Goal: Transaction & Acquisition: Download file/media

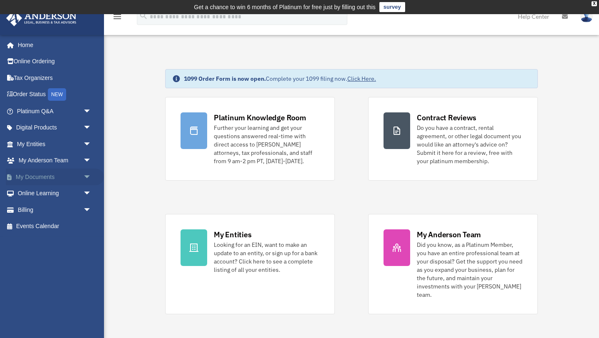
click at [89, 178] on span "arrow_drop_down" at bounding box center [91, 176] width 17 height 17
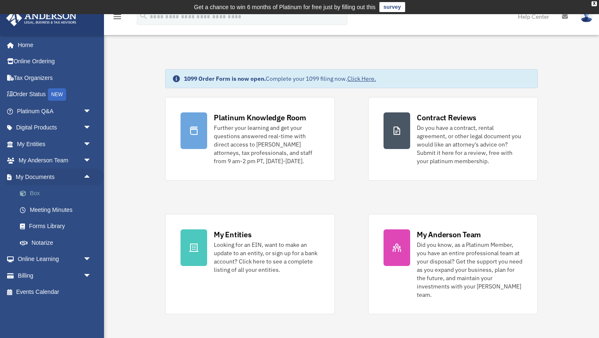
click at [32, 195] on link "Box" at bounding box center [58, 193] width 92 height 17
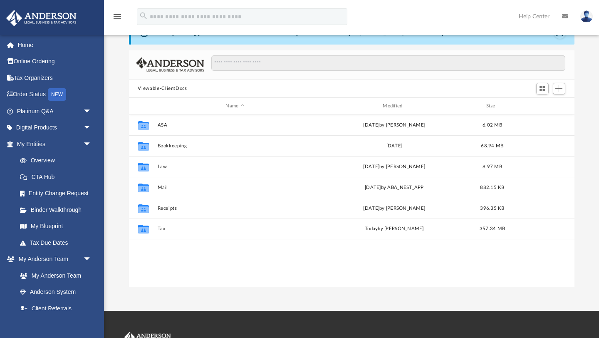
scroll to position [44, 0]
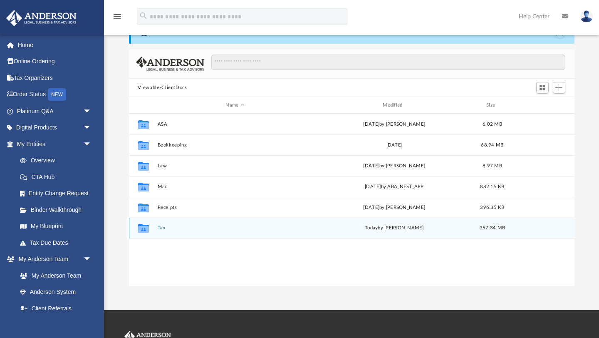
click at [146, 230] on icon "grid" at bounding box center [143, 229] width 11 height 7
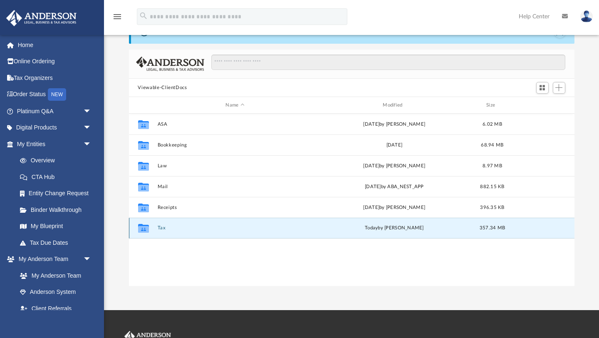
click at [149, 230] on icon "Collaborated Folder" at bounding box center [142, 227] width 13 height 13
click at [159, 228] on button "Tax" at bounding box center [235, 227] width 156 height 5
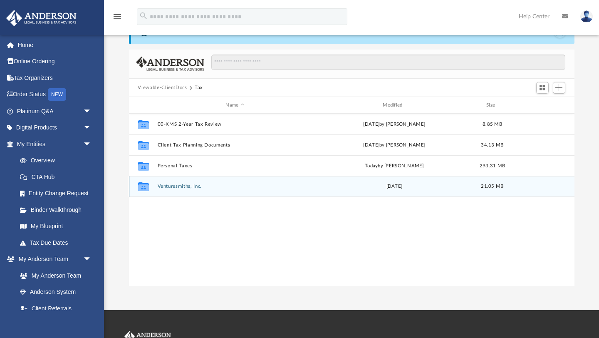
click at [181, 189] on div "Collaborated Folder Venturesmiths, Inc. Mon Jun 19 2023 21.05 MB" at bounding box center [351, 186] width 445 height 21
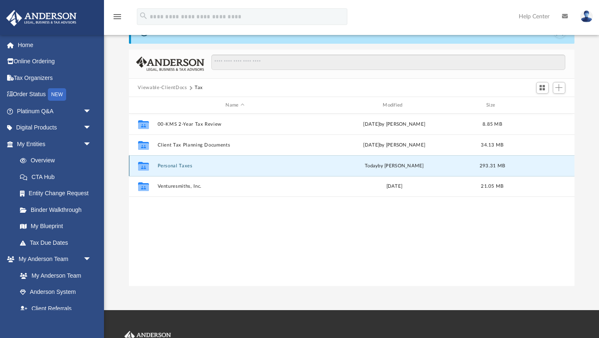
click at [162, 164] on button "Personal Taxes" at bounding box center [235, 165] width 156 height 5
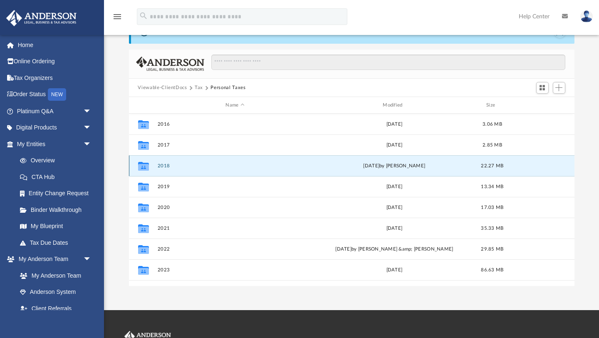
click at [162, 164] on button "2018" at bounding box center [235, 165] width 156 height 5
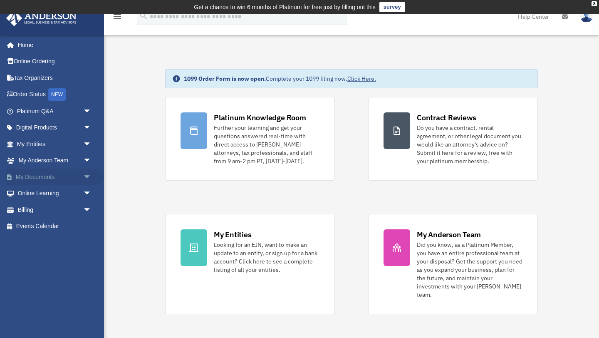
click at [85, 177] on span "arrow_drop_down" at bounding box center [91, 176] width 17 height 17
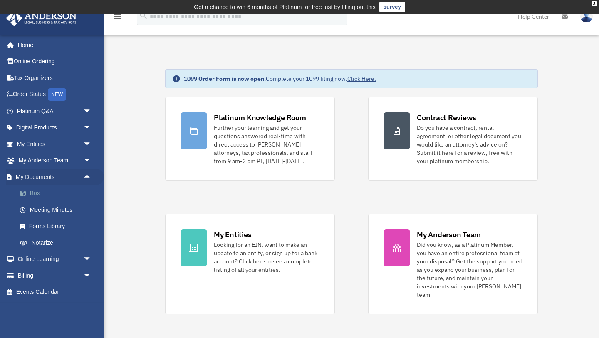
click at [42, 191] on link "Box" at bounding box center [58, 193] width 92 height 17
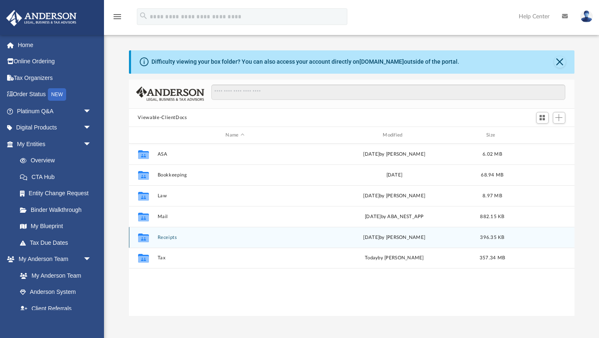
scroll to position [189, 445]
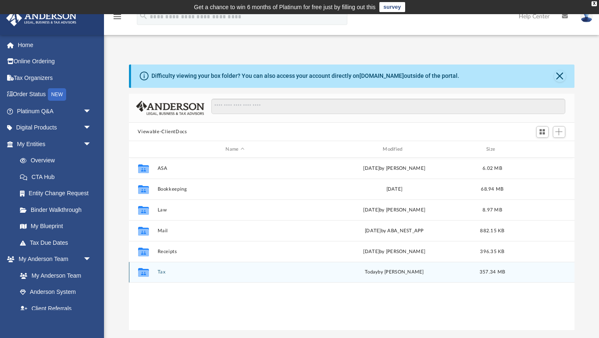
click at [146, 275] on icon "grid" at bounding box center [143, 273] width 11 height 7
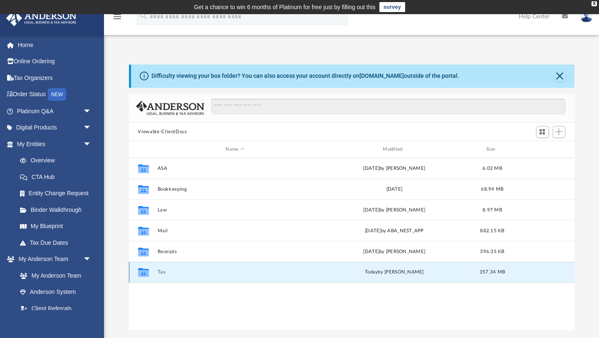
click at [151, 275] on div "Collaborated Folder" at bounding box center [143, 271] width 21 height 13
click at [215, 272] on button "Tax" at bounding box center [235, 271] width 156 height 5
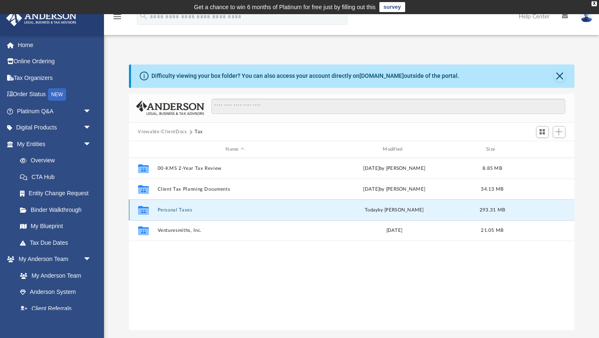
click at [185, 207] on button "Personal Taxes" at bounding box center [235, 209] width 156 height 5
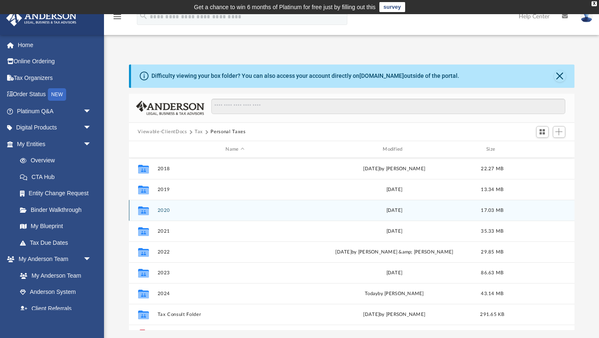
scroll to position [56, 0]
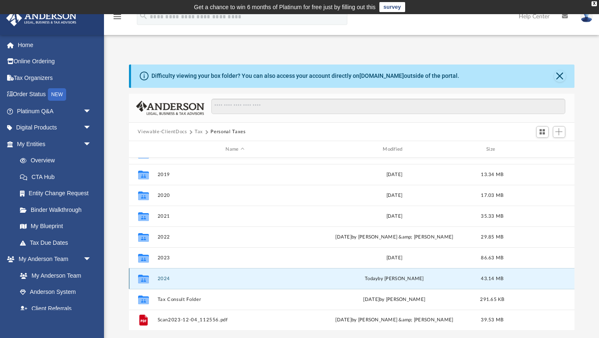
click at [160, 278] on button "2024" at bounding box center [235, 278] width 156 height 5
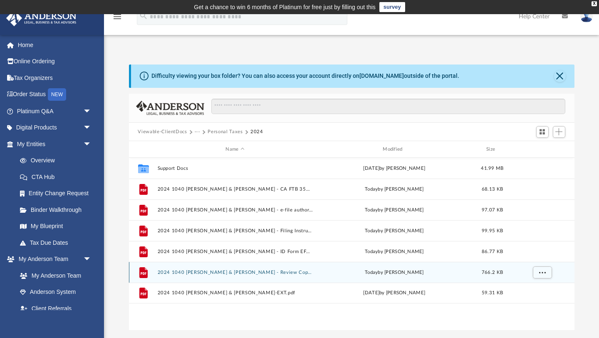
click at [205, 274] on button "2024 1040 [PERSON_NAME] & [PERSON_NAME] - Review Copy.pdf" at bounding box center [235, 271] width 156 height 5
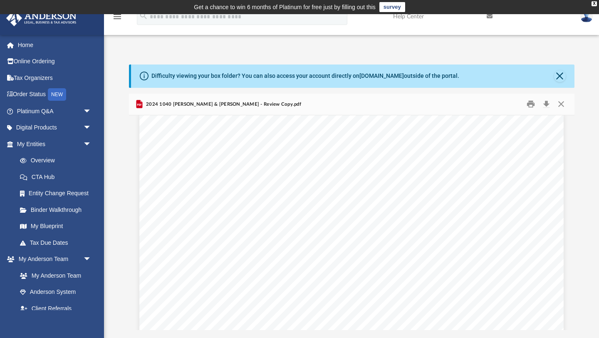
scroll to position [13235, 0]
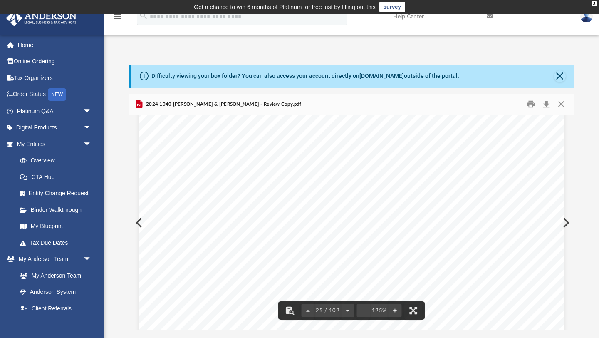
drag, startPoint x: 431, startPoint y: 140, endPoint x: 303, endPoint y: 143, distance: 128.5
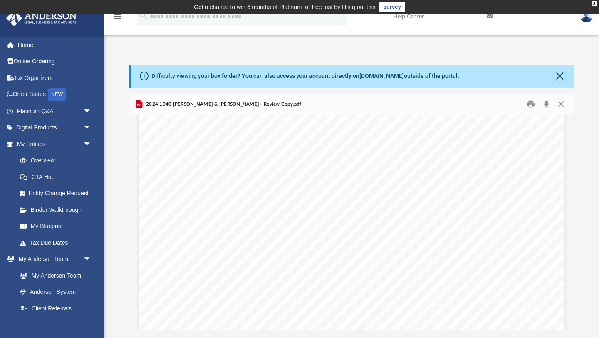
scroll to position [36343, 0]
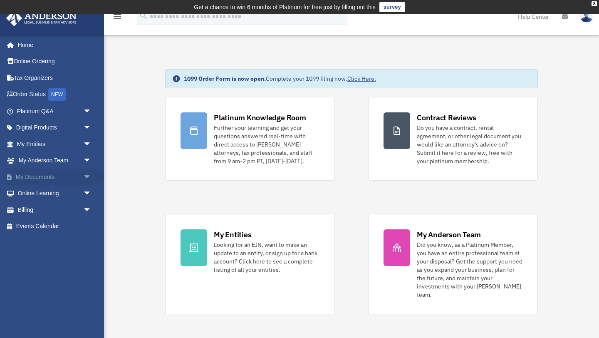
click at [57, 174] on link "My Documents arrow_drop_down" at bounding box center [55, 176] width 98 height 17
click at [53, 178] on link "My Documents arrow_drop_down" at bounding box center [55, 176] width 98 height 17
click at [87, 176] on span "arrow_drop_down" at bounding box center [91, 176] width 17 height 17
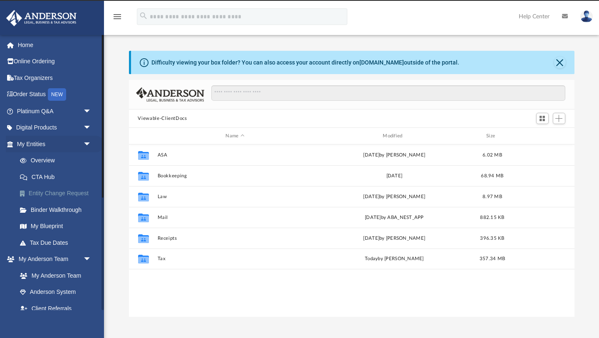
scroll to position [189, 445]
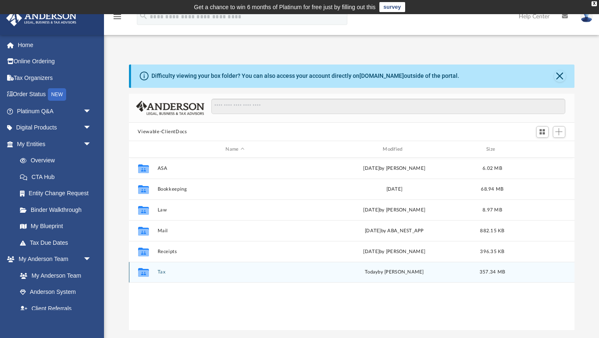
click at [151, 268] on div "Collaborated Folder" at bounding box center [143, 271] width 21 height 13
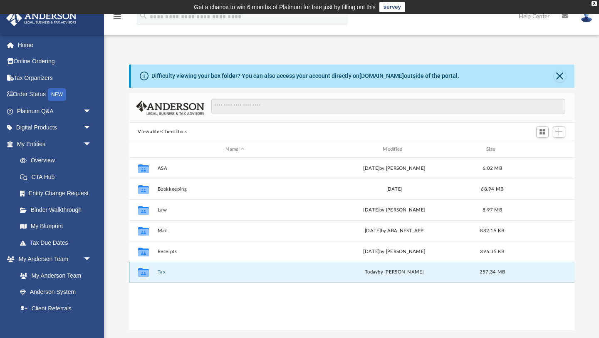
click at [151, 268] on div "Collaborated Folder" at bounding box center [143, 271] width 21 height 13
click at [183, 270] on button "Tax" at bounding box center [235, 271] width 156 height 5
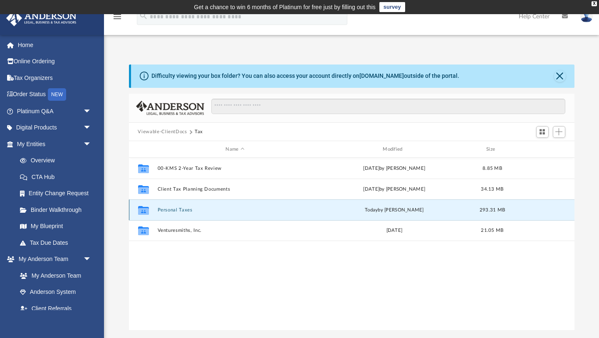
click at [176, 210] on button "Personal Taxes" at bounding box center [235, 209] width 156 height 5
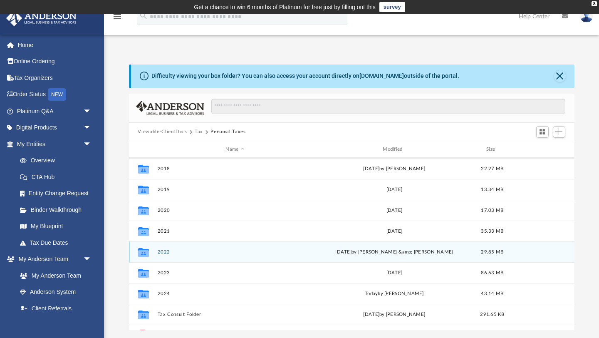
scroll to position [45, 0]
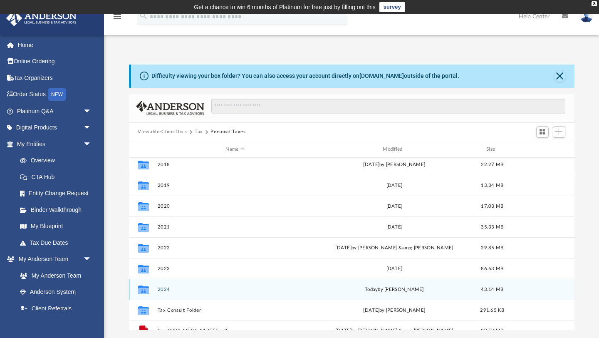
click at [163, 291] on div "Collaborated Folder 2024 today by Jasmine Splunge 43.14 MB" at bounding box center [351, 289] width 445 height 21
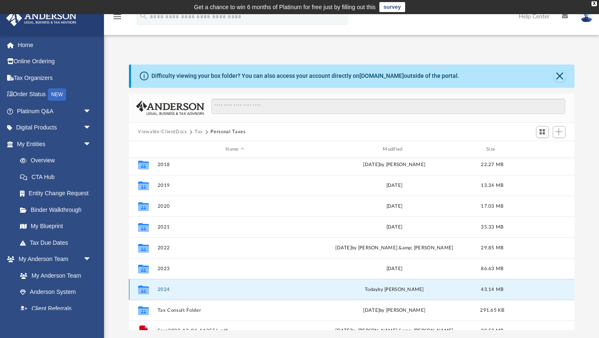
click at [162, 287] on button "2024" at bounding box center [235, 288] width 156 height 5
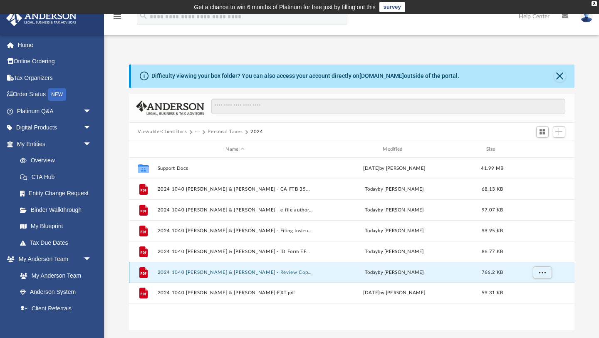
click at [237, 271] on button "2024 1040 Smith, Dennis L. & Denise A. - Review Copy.pdf" at bounding box center [235, 271] width 156 height 5
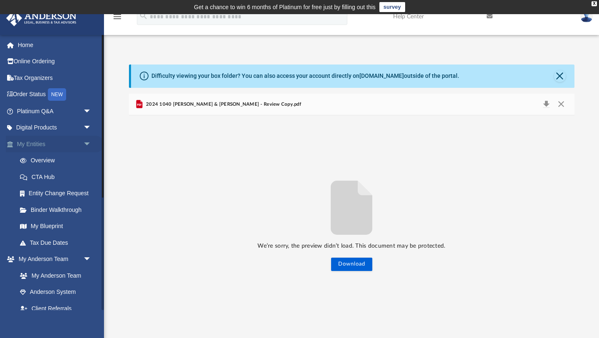
click at [88, 143] on span "arrow_drop_down" at bounding box center [91, 144] width 17 height 17
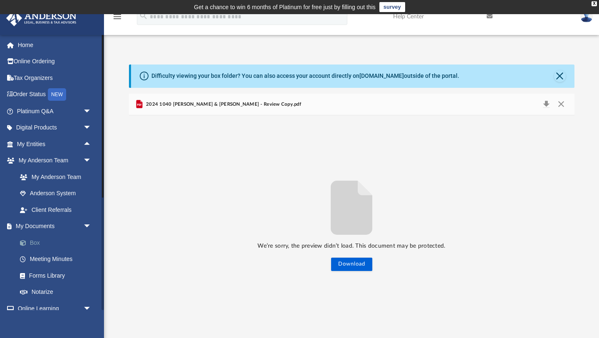
click at [32, 242] on link "Box" at bounding box center [58, 242] width 92 height 17
click at [563, 105] on button "Close" at bounding box center [560, 105] width 15 height 12
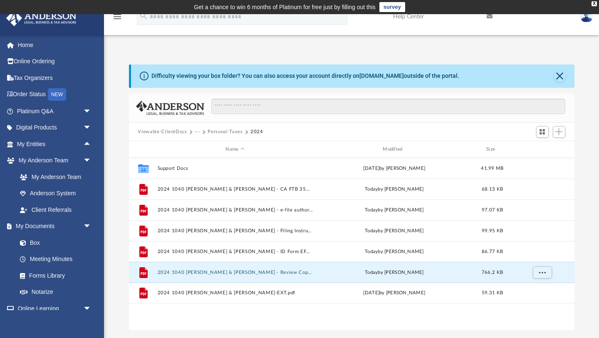
click at [226, 132] on button "Personal Taxes" at bounding box center [224, 131] width 35 height 7
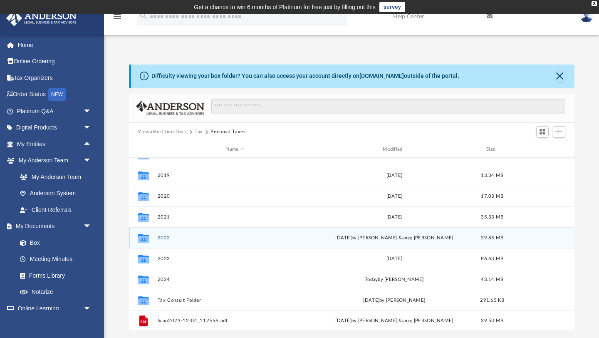
scroll to position [56, 0]
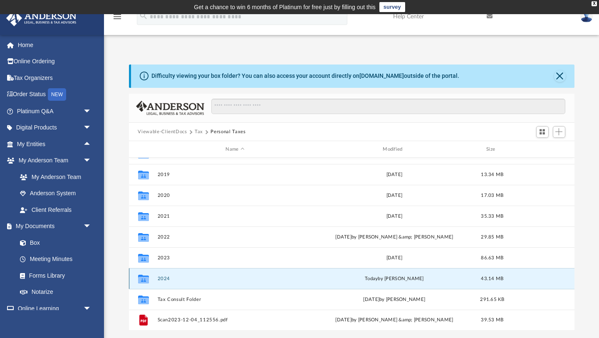
click at [160, 277] on button "2024" at bounding box center [235, 278] width 156 height 5
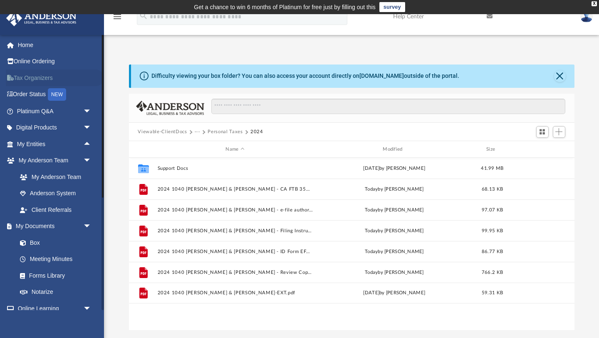
click at [44, 77] on link "Tax Organizers" at bounding box center [55, 77] width 98 height 17
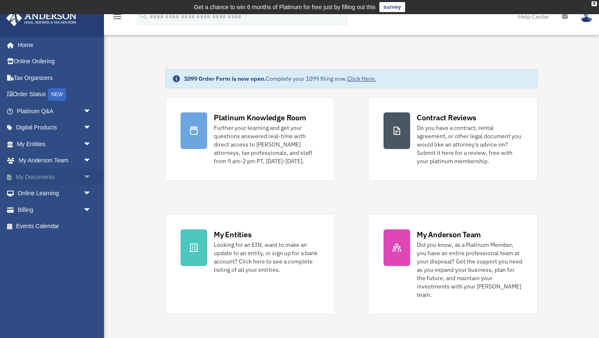
click at [87, 175] on span "arrow_drop_down" at bounding box center [91, 176] width 17 height 17
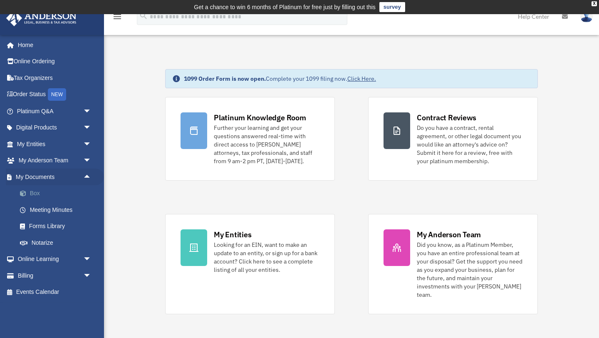
click at [47, 193] on link "Box" at bounding box center [58, 193] width 92 height 17
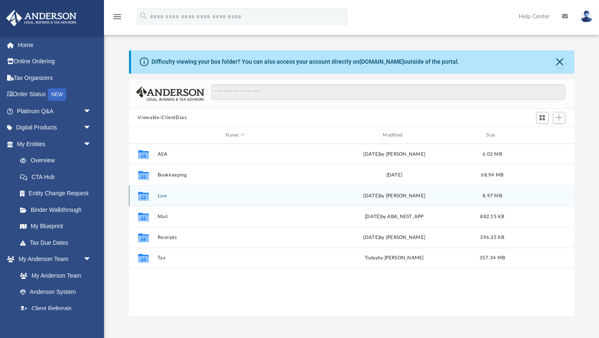
scroll to position [189, 445]
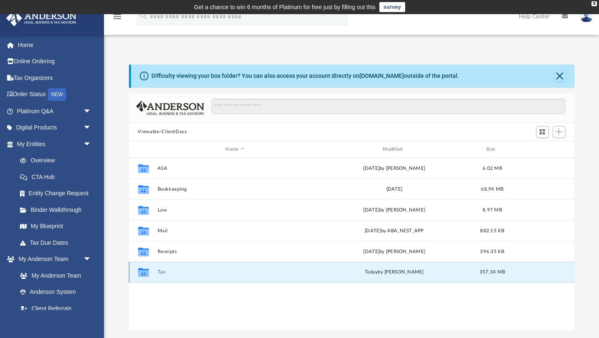
click at [161, 272] on button "Tax" at bounding box center [235, 271] width 156 height 5
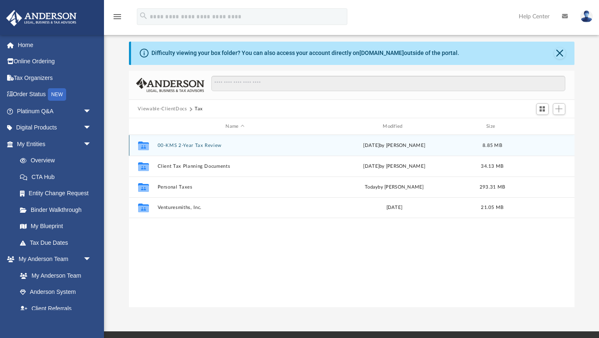
scroll to position [25, 0]
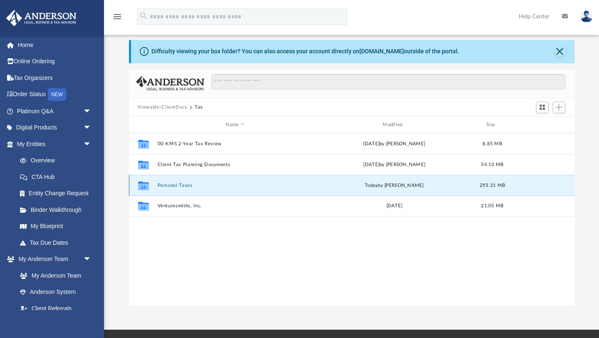
click at [166, 183] on button "Personal Taxes" at bounding box center [235, 185] width 156 height 5
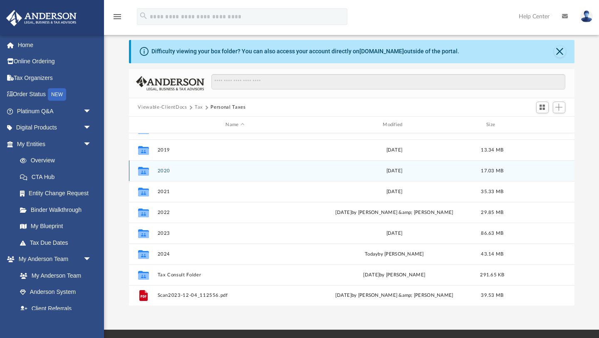
scroll to position [56, 0]
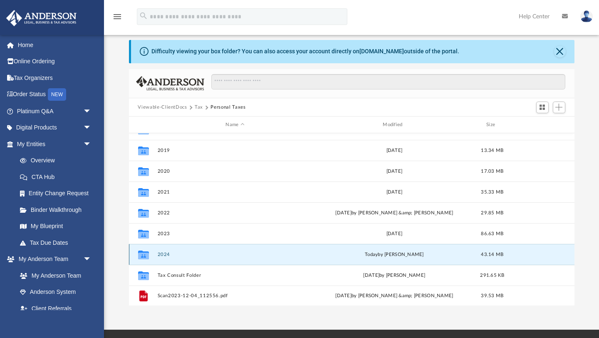
click at [165, 254] on button "2024" at bounding box center [235, 254] width 156 height 5
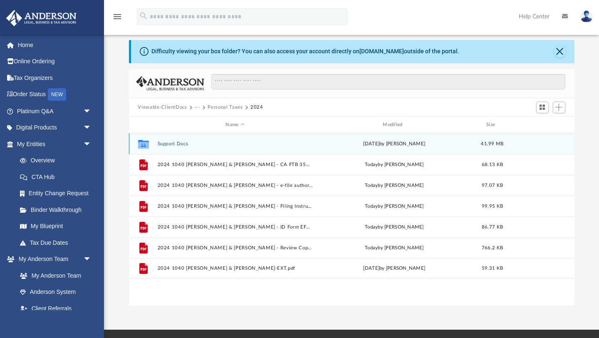
scroll to position [0, 0]
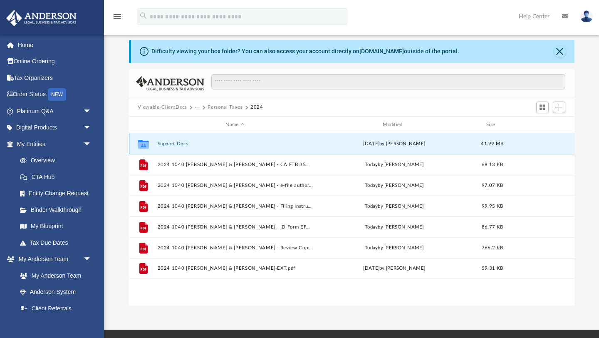
click at [166, 144] on button "Support Docs" at bounding box center [235, 143] width 156 height 5
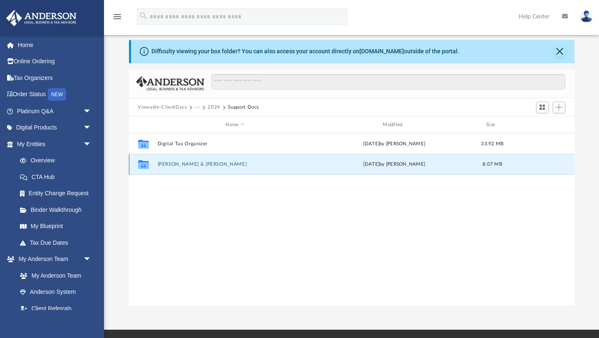
click at [188, 164] on button "[PERSON_NAME] & [PERSON_NAME]" at bounding box center [235, 164] width 156 height 5
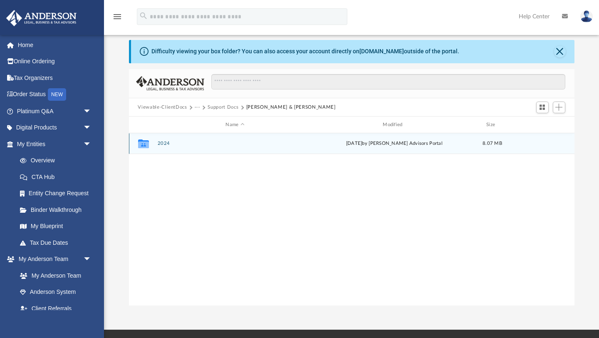
click at [163, 146] on button "2024" at bounding box center [235, 143] width 156 height 5
click at [193, 145] on button "Digital Tax Organizer" at bounding box center [235, 143] width 156 height 5
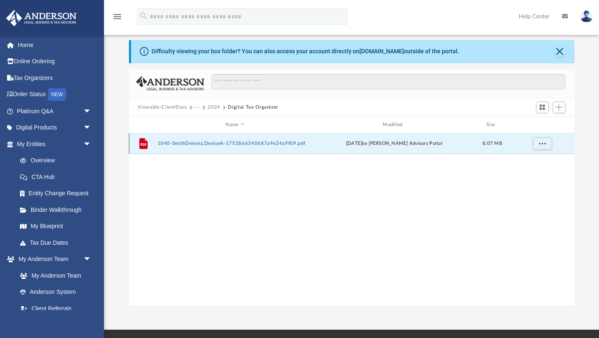
click at [230, 142] on button "1040-SmithDennisLDeniseA-1752866340687a9e24a9f09.pdf" at bounding box center [235, 143] width 156 height 5
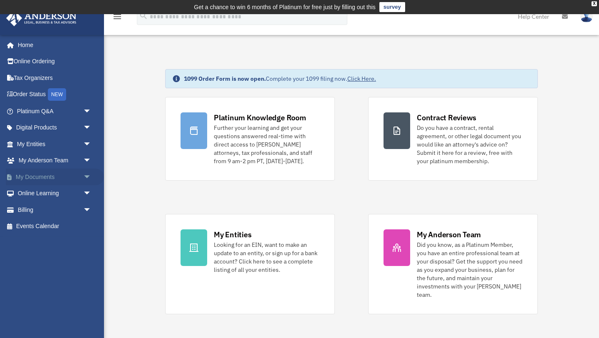
click at [42, 175] on link "My Documents arrow_drop_down" at bounding box center [55, 176] width 98 height 17
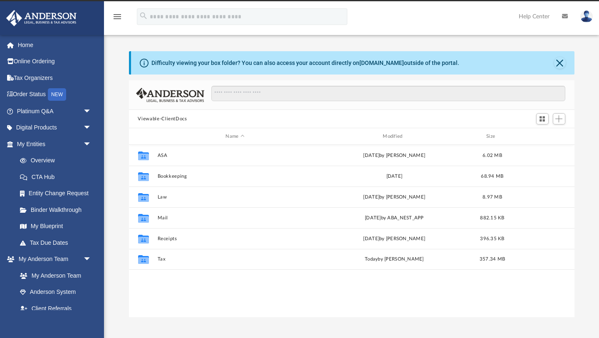
scroll to position [189, 445]
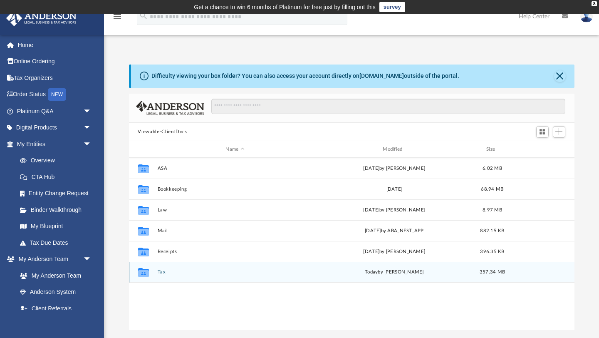
click at [165, 274] on button "Tax" at bounding box center [235, 271] width 156 height 5
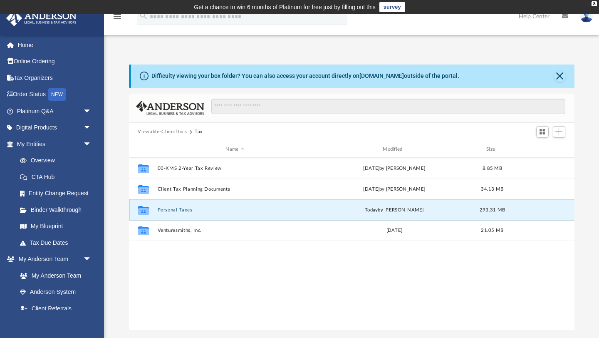
click at [183, 208] on button "Personal Taxes" at bounding box center [235, 209] width 156 height 5
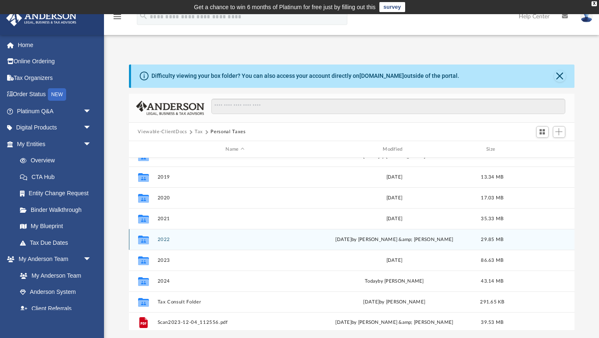
scroll to position [56, 0]
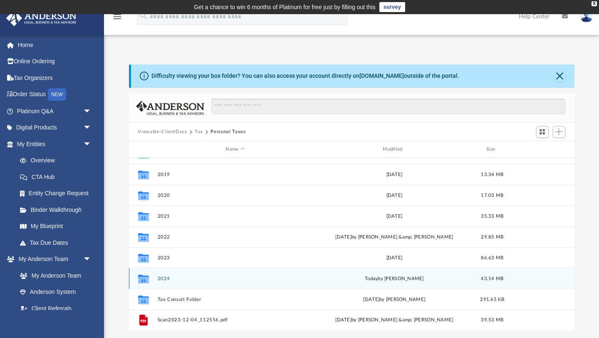
click at [162, 278] on button "2024" at bounding box center [235, 278] width 156 height 5
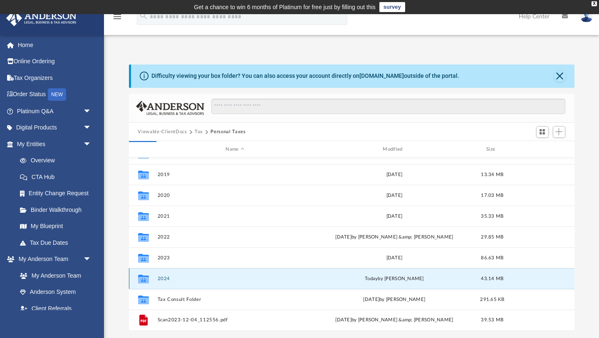
scroll to position [0, 0]
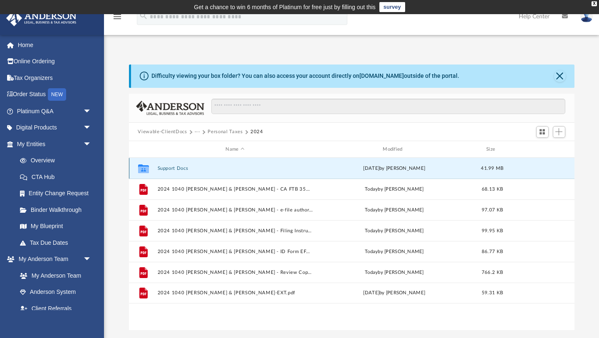
click at [172, 166] on button "Support Docs" at bounding box center [235, 167] width 156 height 5
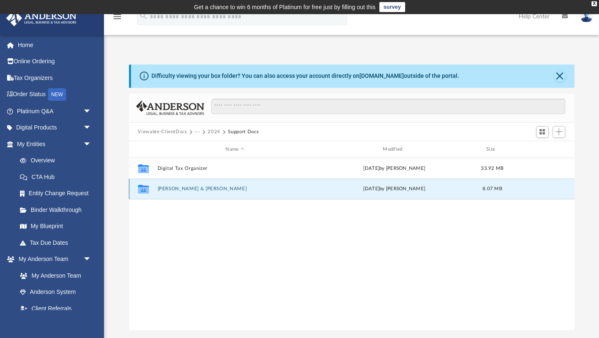
click at [178, 190] on button "[PERSON_NAME] & [PERSON_NAME]" at bounding box center [235, 188] width 156 height 5
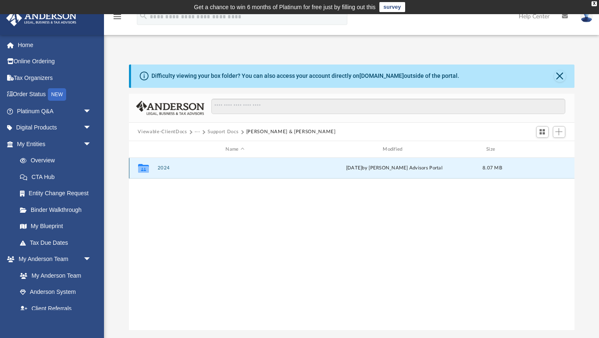
click at [165, 167] on button "2024" at bounding box center [235, 167] width 156 height 5
click at [165, 167] on button "Digital Tax Organizer" at bounding box center [235, 167] width 156 height 5
click at [165, 167] on button "1040-SmithDennisLDeniseA-1752866340687a9e24a9f09.pdf" at bounding box center [235, 167] width 156 height 5
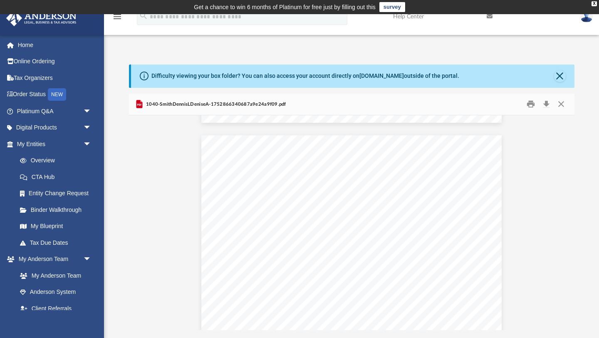
scroll to position [4262, 0]
drag, startPoint x: 434, startPoint y: 168, endPoint x: 432, endPoint y: 172, distance: 4.6
click at [432, 172] on div "Comments and Questions - Last year's tax documents are found in our box. - We s…" at bounding box center [351, 239] width 301 height 212
